Goal: Task Accomplishment & Management: Manage account settings

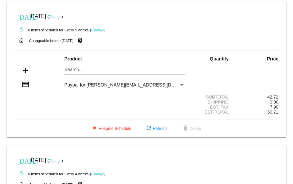
click at [99, 31] on link "Change" at bounding box center [97, 30] width 13 height 4
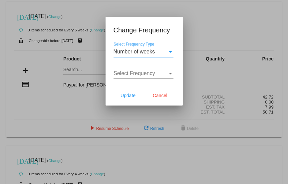
click at [171, 73] on div "Select Frequency" at bounding box center [170, 74] width 3 height 2
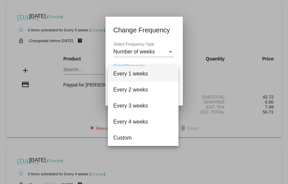
click at [171, 73] on span "Every 1 weeks" at bounding box center [143, 74] width 60 height 16
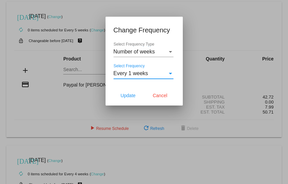
click at [171, 52] on div "Select Frequency Type" at bounding box center [170, 52] width 3 height 2
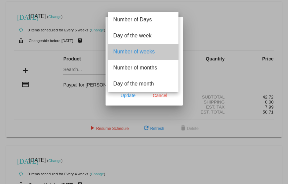
click at [171, 52] on span "Number of weeks" at bounding box center [143, 52] width 60 height 16
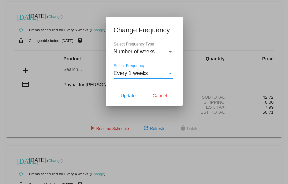
click at [171, 73] on div "Select Frequency" at bounding box center [170, 74] width 3 height 2
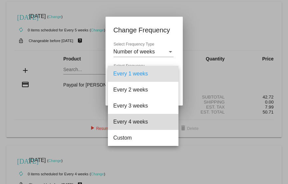
click at [148, 121] on span "Every 4 weeks" at bounding box center [143, 122] width 60 height 16
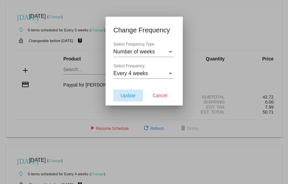
click at [131, 97] on span "Update" at bounding box center [128, 95] width 15 height 5
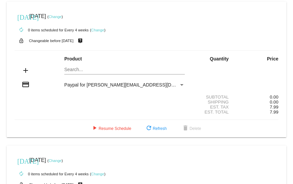
click at [73, 69] on mat-card "[DATE] [DATE] ( Change ) autorenew 0 items scheduled for Every 4 weeks ( Change…" at bounding box center [147, 69] width 280 height 135
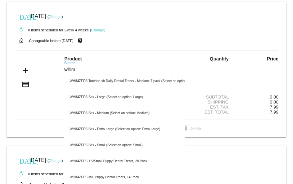
type input "whim"
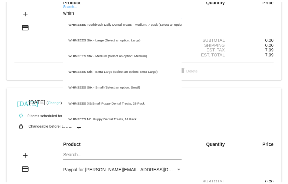
scroll to position [58, 0]
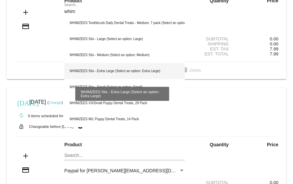
click at [124, 71] on div "WHIMZEES Stix - Extra Large (Select an option: Extra Large)" at bounding box center [124, 71] width 121 height 16
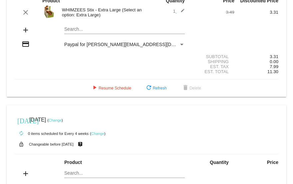
click at [48, 13] on img at bounding box center [48, 11] width 13 height 13
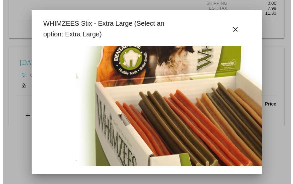
scroll to position [0, 0]
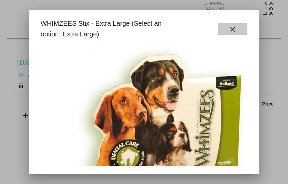
click at [236, 30] on mat-icon "close" at bounding box center [233, 29] width 8 height 8
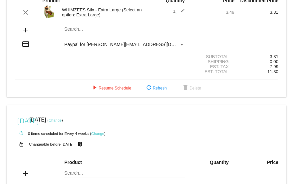
click at [70, 30] on mat-card "today Aug 8 2025 ( Change ) autorenew 1 item scheduled for Every 4 weeks ( Chan…" at bounding box center [147, 20] width 280 height 153
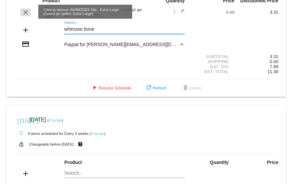
click at [26, 13] on mat-icon "clear" at bounding box center [26, 12] width 8 height 8
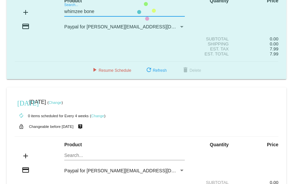
click at [98, 12] on mat-card "today Aug 8 2025 ( Change ) autorenew 0 items scheduled for Every 4 weeks ( Cha…" at bounding box center [147, 11] width 280 height 135
type input "w"
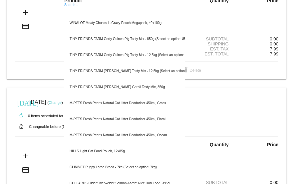
paste input "WHIMZEES Rice Bone, X-Large"
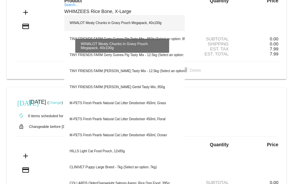
type input "WHIMZEES Rice Bone, X-Large"
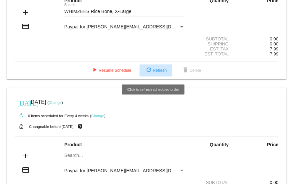
click at [159, 73] on button "refresh Refresh" at bounding box center [156, 70] width 33 height 12
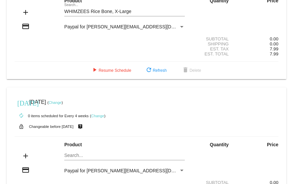
click at [213, 13] on div "add WHIMZEES Rice Bone, X-Large Search..." at bounding box center [147, 12] width 264 height 19
click at [179, 25] on div "Payment Method" at bounding box center [182, 26] width 6 height 5
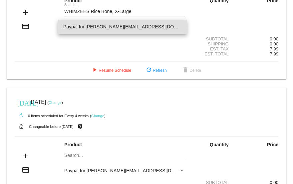
click at [149, 11] on div at bounding box center [146, 92] width 293 height 184
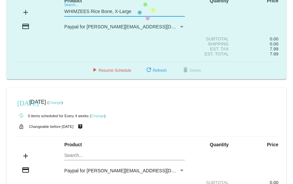
click at [137, 11] on mat-card "today Aug 8 2025 ( Change ) autorenew 0 items scheduled for Every 4 weeks ( Cha…" at bounding box center [147, 11] width 280 height 135
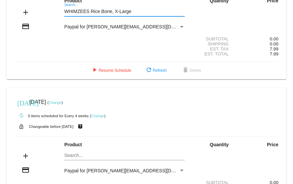
click at [70, 5] on div "WHIMZEES Rice Bone, X-Large Search..." at bounding box center [124, 9] width 121 height 13
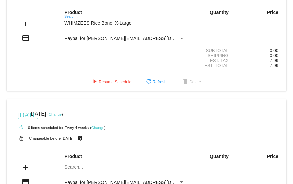
scroll to position [53, 0]
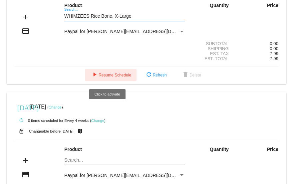
click at [112, 74] on span "play_arrow Resume Schedule" at bounding box center [111, 75] width 41 height 5
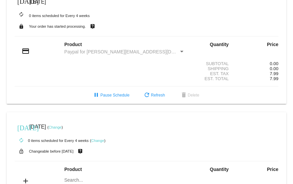
scroll to position [15, 0]
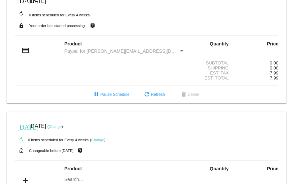
click at [180, 50] on div "Payment Method" at bounding box center [181, 51] width 3 height 2
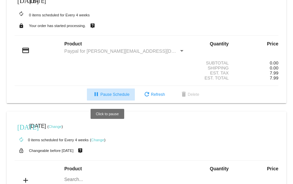
click at [113, 92] on button "pause Pause Schedule" at bounding box center [111, 94] width 48 height 12
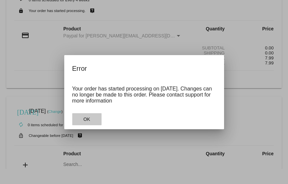
click at [89, 120] on span "OK" at bounding box center [86, 118] width 7 height 5
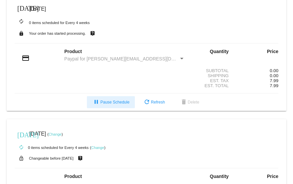
scroll to position [0, 0]
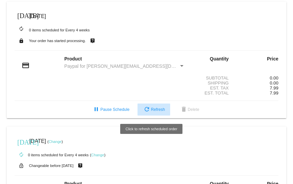
click at [146, 113] on mat-icon "refresh" at bounding box center [147, 110] width 8 height 8
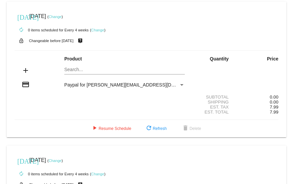
click at [62, 18] on link "Change" at bounding box center [55, 17] width 13 height 4
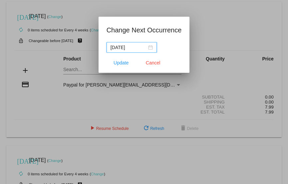
click at [149, 48] on div "2025-08-08" at bounding box center [132, 47] width 42 height 7
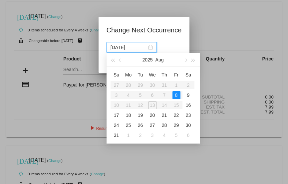
click at [203, 25] on div at bounding box center [144, 92] width 288 height 184
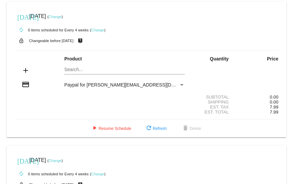
click at [77, 68] on mat-card "today Aug 8 2025 ( Change ) autorenew 0 items scheduled for Every 4 weeks ( Cha…" at bounding box center [147, 69] width 280 height 135
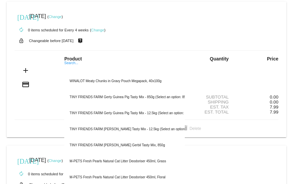
paste input "WHIMZEES Rice Bone, X-Large"
type input "WHIMZEES Rice Bone, X-Large"
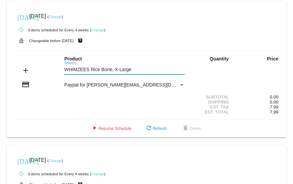
click at [69, 63] on div "WHIMZEES Rice Bone, X-Large Search..." at bounding box center [124, 67] width 121 height 13
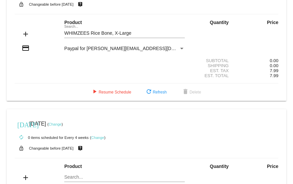
scroll to position [58, 0]
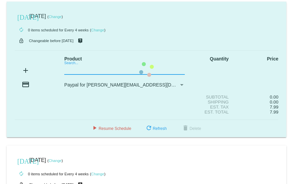
click at [77, 70] on mat-card "today Aug 8 2025 ( Change ) autorenew 0 items scheduled for Every 4 weeks ( Cha…" at bounding box center [147, 69] width 280 height 135
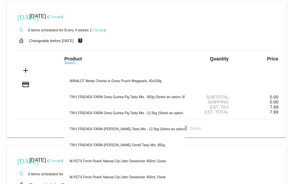
paste input "WHIMZEES Rice Bone M/L, 9 Pack"
type input "WHIMZEES Rice Bone M/L, 9 Pack"
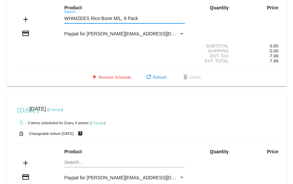
scroll to position [50, 0]
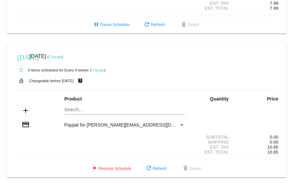
scroll to position [87, 0]
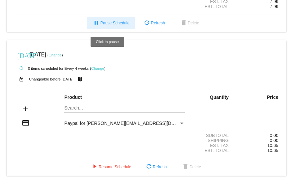
click at [114, 21] on span "pause Pause Schedule" at bounding box center [110, 23] width 37 height 5
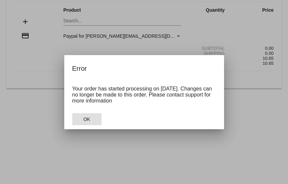
click at [89, 121] on span "OK" at bounding box center [86, 118] width 7 height 5
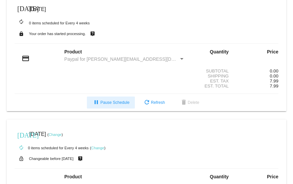
scroll to position [0, 0]
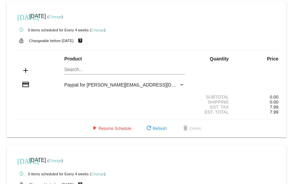
click at [74, 70] on mat-card "today Aug 8 2025 ( Change ) autorenew 0 items scheduled for Every 4 weeks ( Cha…" at bounding box center [147, 69] width 280 height 135
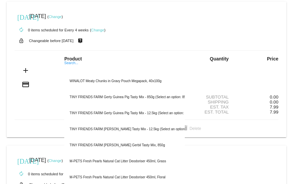
paste input "WHIMZEES Rice Bone M/L, 9 Pack"
type input "WHIMZEES Rice Bone M/L, 9 Pack"
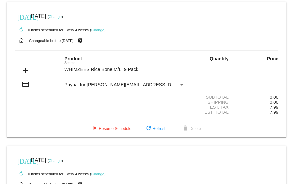
scroll to position [20, 0]
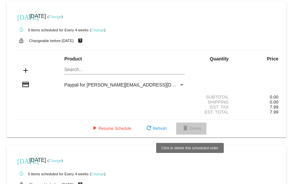
click at [190, 128] on span "delete Delete" at bounding box center [192, 128] width 20 height 5
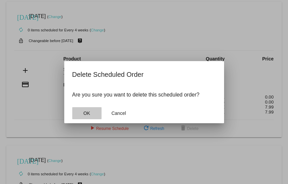
click at [90, 113] on button "OK" at bounding box center [86, 113] width 29 height 12
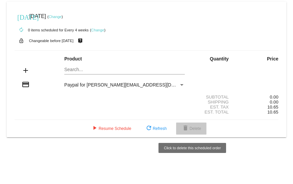
click at [187, 129] on mat-icon "delete" at bounding box center [186, 128] width 8 height 8
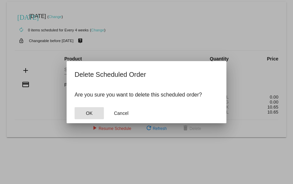
click at [92, 114] on span "OK" at bounding box center [89, 112] width 7 height 5
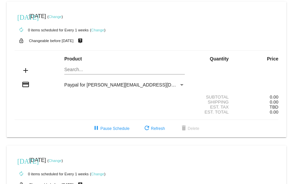
click at [71, 71] on mat-card "[DATE] [DATE] ( Change ) autorenew 0 items scheduled for Every 1 weeks ( Change…" at bounding box center [147, 69] width 280 height 135
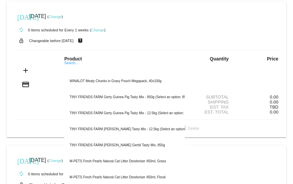
paste input "WHIMZEES Rice Bone M/L, 9 Pack"
type input "WHIMZEES Rice Bone M/L, 9 Pack"
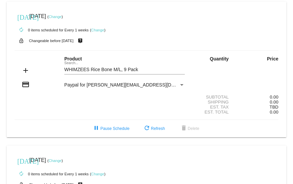
drag, startPoint x: 176, startPoint y: 63, endPoint x: 81, endPoint y: 71, distance: 95.0
click at [81, 71] on div "WHIMZEES Rice Bone M/L, 9 Pack Search..." at bounding box center [124, 67] width 121 height 13
click at [25, 71] on mat-icon "add" at bounding box center [26, 70] width 8 height 8
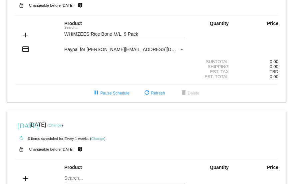
scroll to position [35, 0]
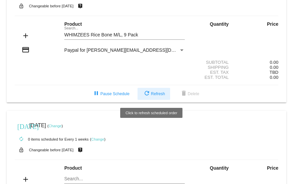
click at [147, 93] on mat-icon "refresh" at bounding box center [147, 94] width 8 height 8
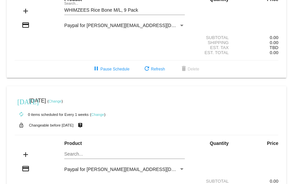
scroll to position [60, 0]
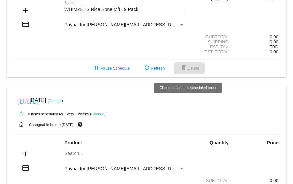
click at [186, 70] on span "delete Delete" at bounding box center [190, 68] width 20 height 5
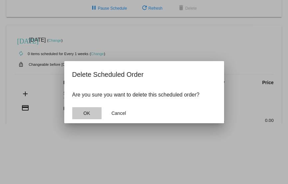
click at [90, 113] on button "OK" at bounding box center [86, 113] width 29 height 12
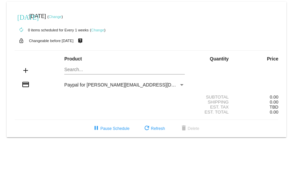
scroll to position [0, 0]
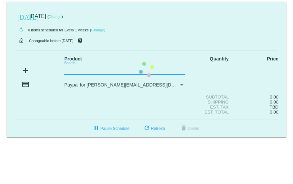
click at [68, 69] on mat-card "[DATE] [DATE] ( Change ) autorenew 0 items scheduled for Every 1 weeks ( Change…" at bounding box center [147, 69] width 280 height 135
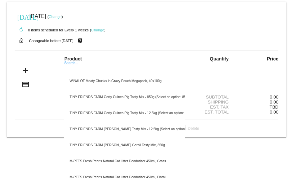
click at [68, 68] on input "Search..." at bounding box center [124, 69] width 121 height 5
paste input "WHIMZEES Rice Bone M/L, 9 Pack"
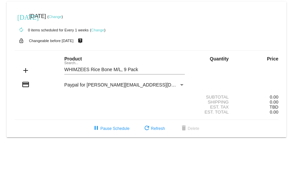
click at [218, 68] on div "add WHIMZEES Rice Bone M/L, 9 Pack Search..." at bounding box center [147, 70] width 264 height 19
click at [141, 72] on mat-card "[DATE] [DATE] ( Change ) autorenew 0 items scheduled for Every 1 weeks ( Change…" at bounding box center [147, 69] width 280 height 135
type input "WHIMZEES Rice Bone M/L, 9 Pack x 3"
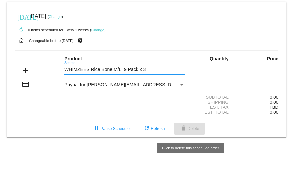
click at [188, 129] on mat-icon "delete" at bounding box center [184, 128] width 8 height 8
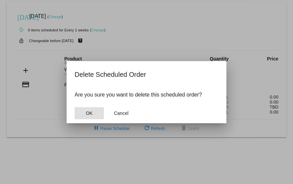
click at [79, 111] on button "OK" at bounding box center [89, 113] width 29 height 12
